Goal: Task Accomplishment & Management: Complete application form

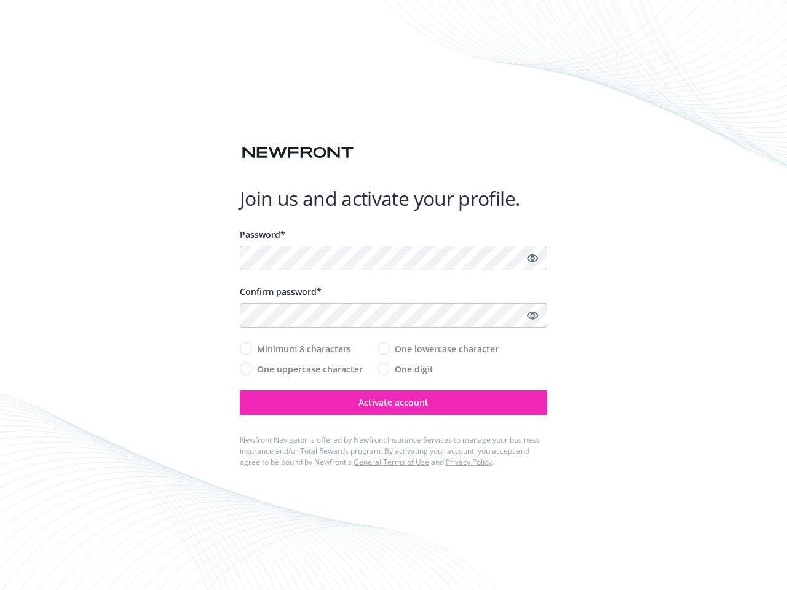
click at [394, 295] on div "Confirm password*" at bounding box center [393, 291] width 307 height 13
click at [533, 258] on icon "Show password" at bounding box center [532, 258] width 11 height 11
click at [533, 315] on icon "Show password" at bounding box center [532, 315] width 11 height 11
click at [394, 403] on span "Activate account" at bounding box center [394, 403] width 70 height 12
